Goal: Task Accomplishment & Management: Complete application form

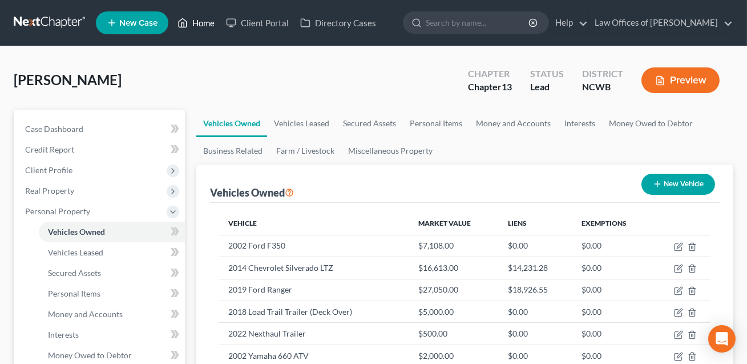
click at [207, 19] on link "Home" at bounding box center [196, 23] width 49 height 21
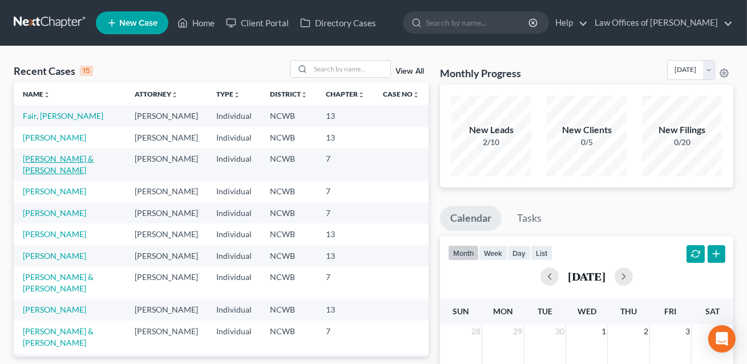
click at [86, 175] on link "[PERSON_NAME] & [PERSON_NAME]" at bounding box center [58, 164] width 71 height 21
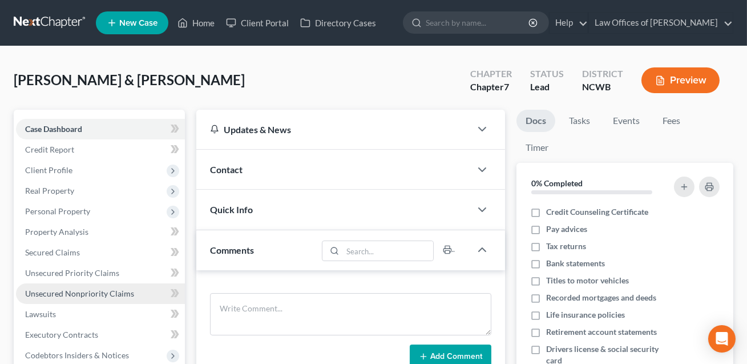
scroll to position [166, 0]
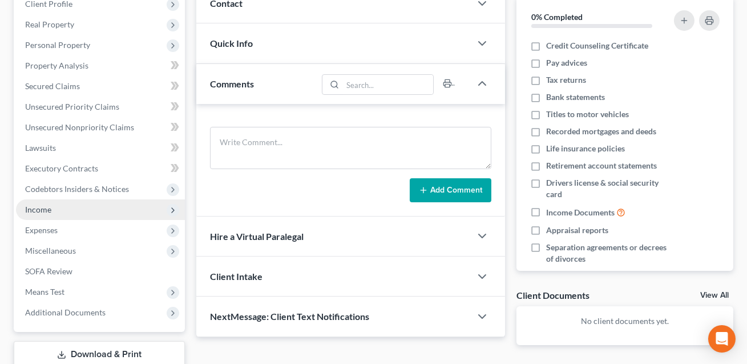
click at [58, 216] on span "Income" at bounding box center [100, 209] width 169 height 21
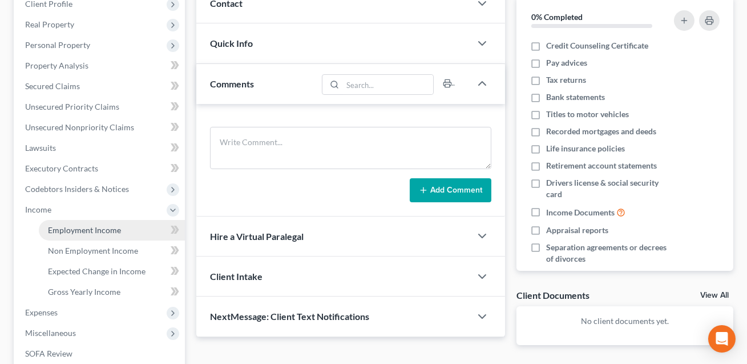
click at [59, 231] on span "Employment Income" at bounding box center [84, 230] width 73 height 10
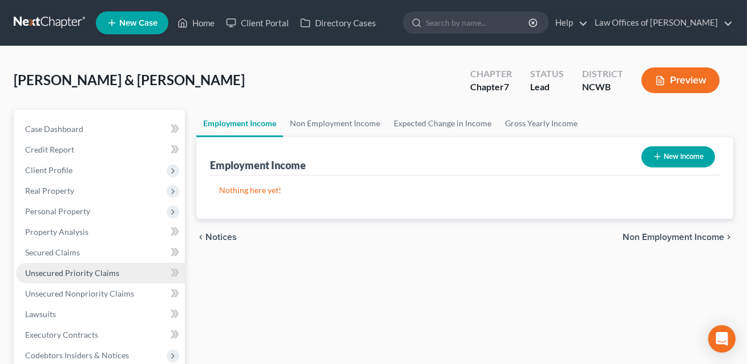
scroll to position [143, 0]
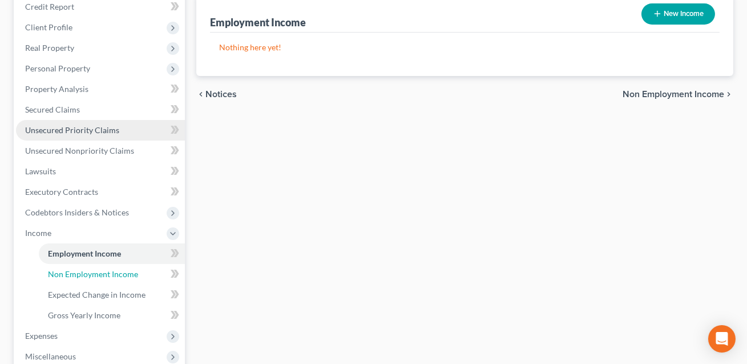
click at [114, 278] on link "Non Employment Income" at bounding box center [112, 274] width 146 height 21
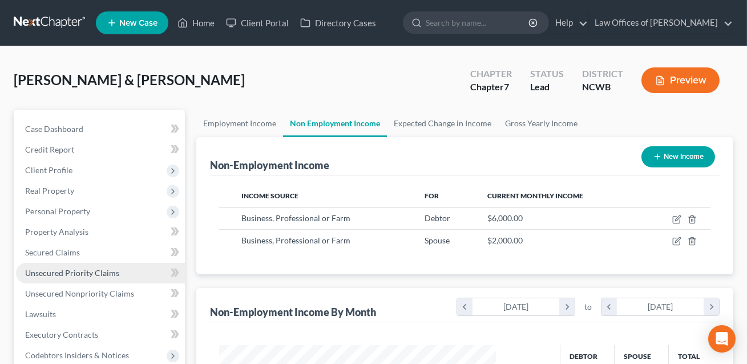
scroll to position [204, 300]
click at [671, 80] on button "Preview" at bounding box center [681, 80] width 78 height 26
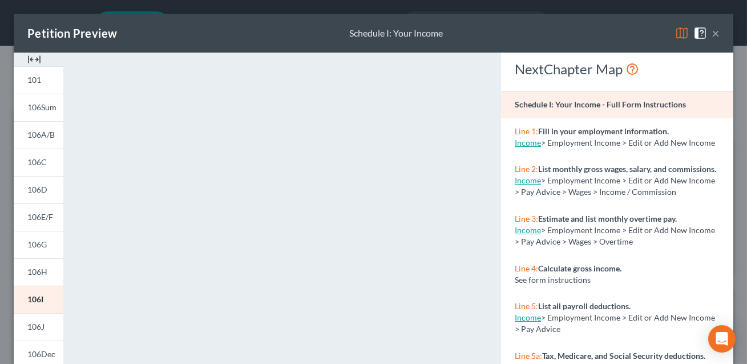
click at [716, 33] on button "×" at bounding box center [716, 33] width 8 height 14
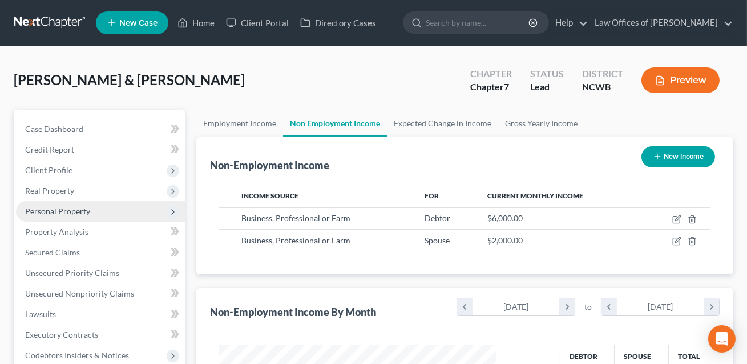
click at [51, 211] on span "Personal Property" at bounding box center [57, 211] width 65 height 10
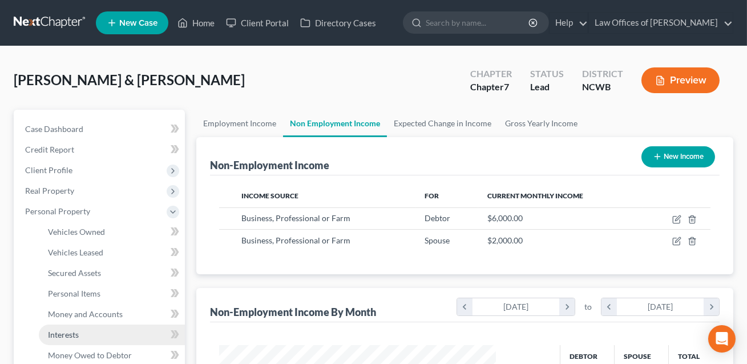
click at [75, 331] on span "Interests" at bounding box center [63, 334] width 31 height 10
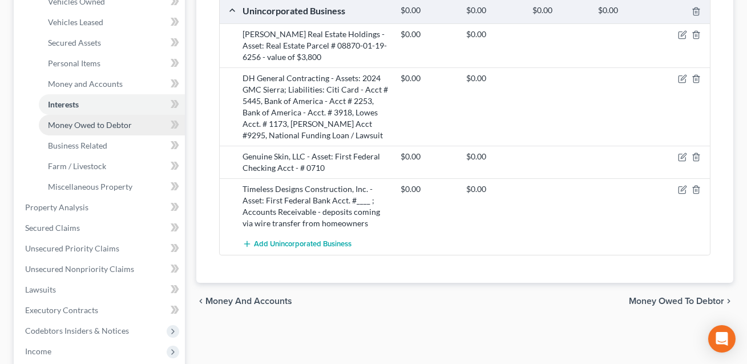
scroll to position [238, 0]
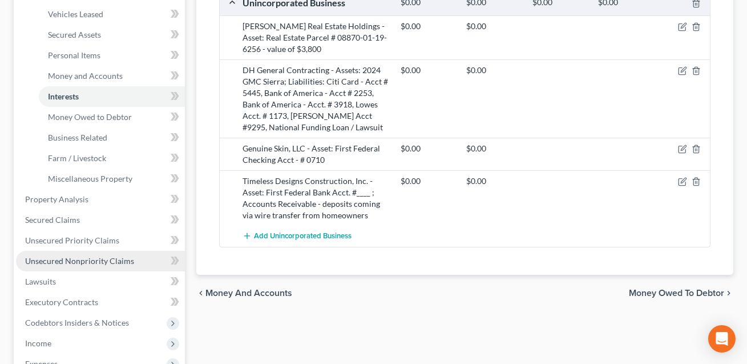
click at [90, 261] on span "Unsecured Nonpriority Claims" at bounding box center [79, 261] width 109 height 10
